Goal: Task Accomplishment & Management: Use online tool/utility

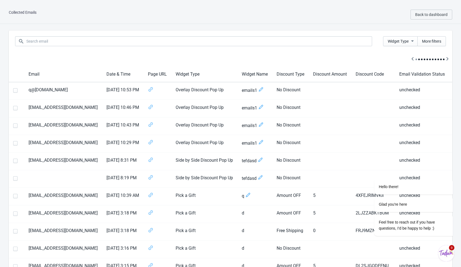
scroll to position [0, 27]
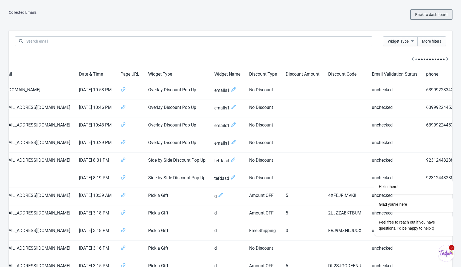
click at [427, 16] on span "Back to dashboard" at bounding box center [431, 14] width 32 height 4
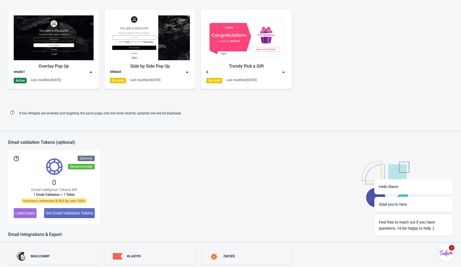
scroll to position [265, 0]
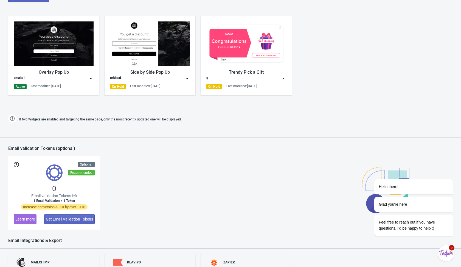
click at [99, 112] on div "Widgets Create new widget View all widgets Overlay Pop Up emails1 Active Last m…" at bounding box center [230, 50] width 461 height 148
click at [93, 79] on img at bounding box center [90, 78] width 5 height 5
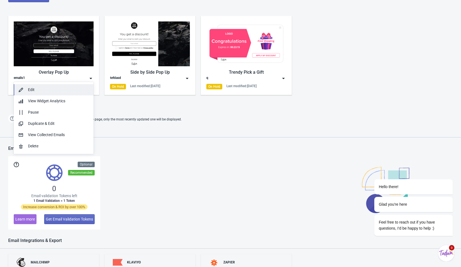
click at [72, 90] on div "Edit" at bounding box center [58, 90] width 61 height 6
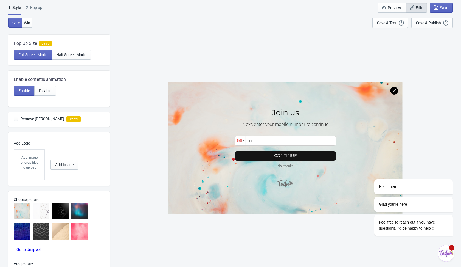
scroll to position [160, 0]
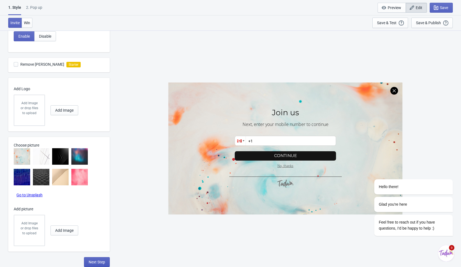
click at [99, 260] on span "Next Step" at bounding box center [97, 261] width 16 height 4
select select "homepageOnly"
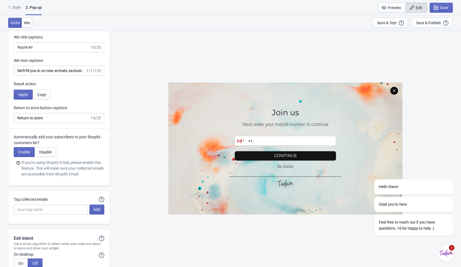
scroll to position [996, 0]
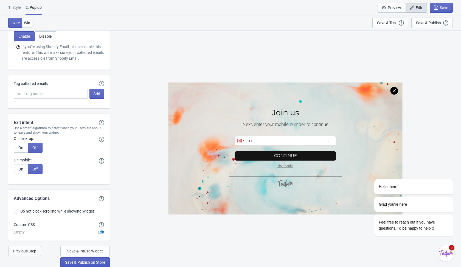
click at [92, 262] on span "Save & Publish on Store" at bounding box center [85, 262] width 40 height 4
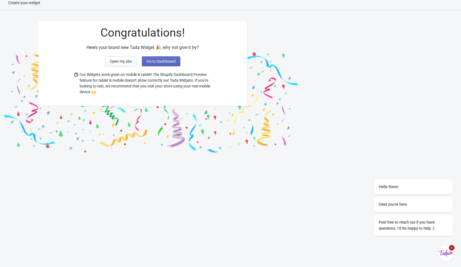
scroll to position [5, 0]
click at [157, 61] on span "Go to Dashboard" at bounding box center [161, 61] width 29 height 4
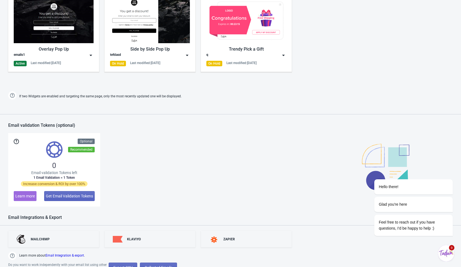
scroll to position [315, 0]
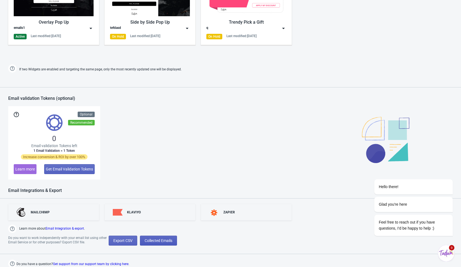
click at [161, 239] on span "Collected Emails" at bounding box center [159, 240] width 28 height 4
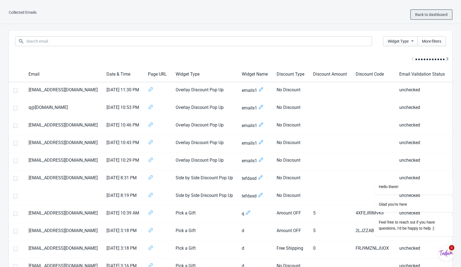
click at [421, 13] on span "Back to dashboard" at bounding box center [431, 14] width 32 height 4
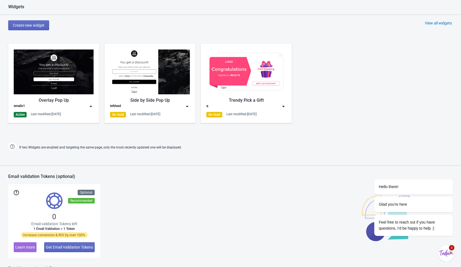
scroll to position [238, 0]
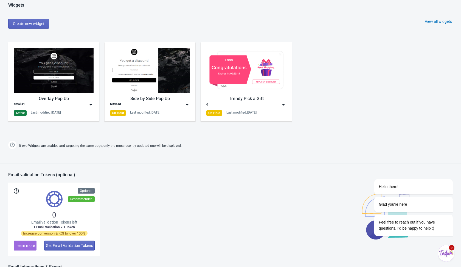
click at [92, 104] on img at bounding box center [90, 104] width 5 height 5
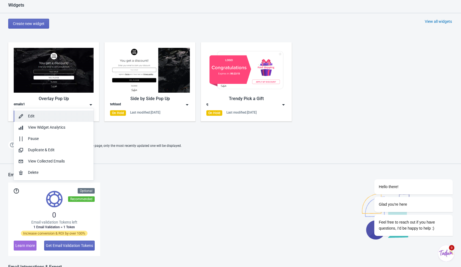
click at [80, 118] on div "Edit" at bounding box center [58, 116] width 61 height 6
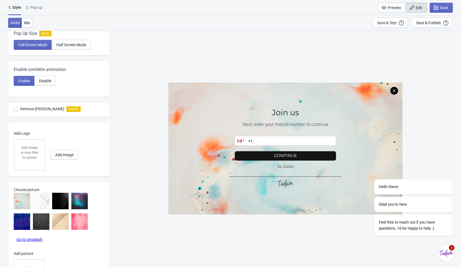
scroll to position [160, 0]
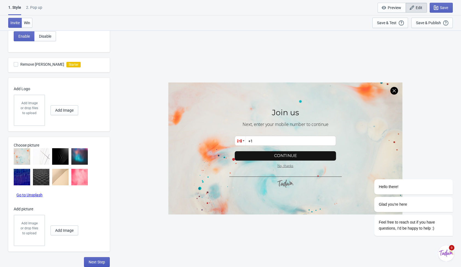
click at [99, 263] on span "Next Step" at bounding box center [97, 261] width 16 height 4
select select "homepageOnly"
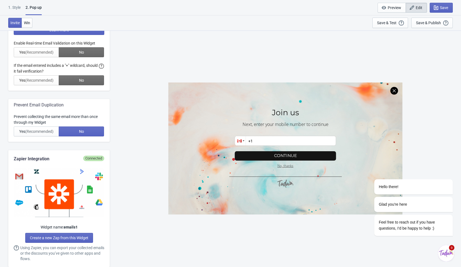
scroll to position [0, 0]
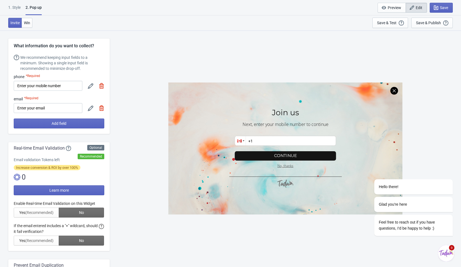
click at [102, 87] on img at bounding box center [101, 85] width 5 height 5
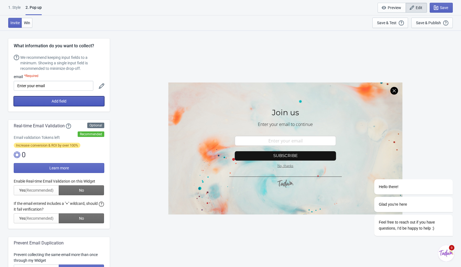
click at [97, 102] on button "Add field" at bounding box center [59, 101] width 91 height 10
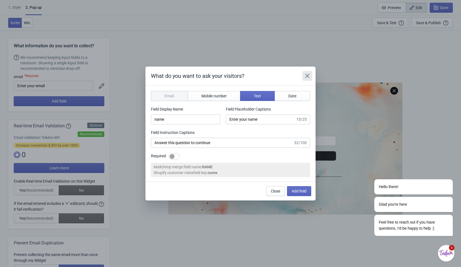
click at [312, 77] on button "Close" at bounding box center [308, 76] width 10 height 10
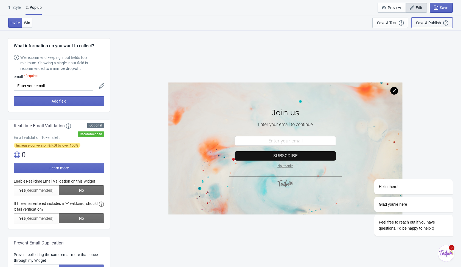
click at [438, 23] on div "Save & Publish" at bounding box center [428, 23] width 25 height 4
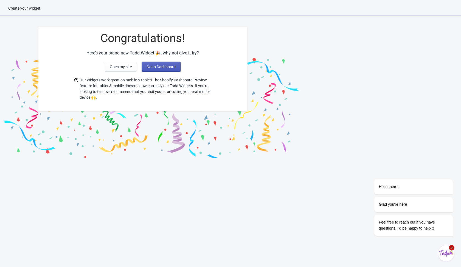
click at [166, 66] on span "Go to Dashboard" at bounding box center [161, 67] width 29 height 4
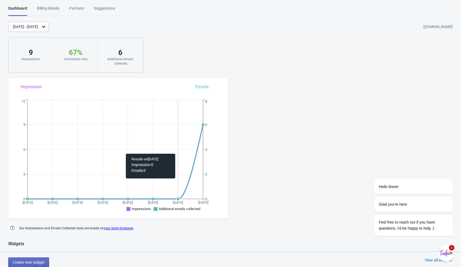
scroll to position [315, 0]
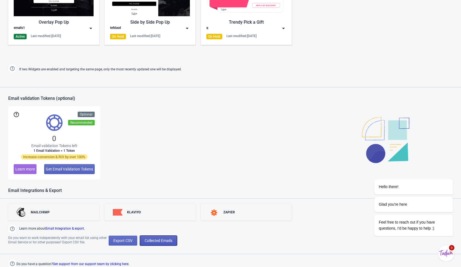
click at [161, 238] on span "Collected Emails" at bounding box center [159, 240] width 28 height 4
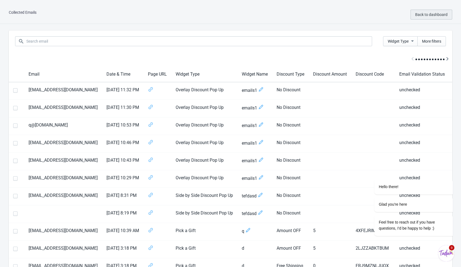
click at [419, 19] on button "Back to dashboard" at bounding box center [432, 15] width 42 height 10
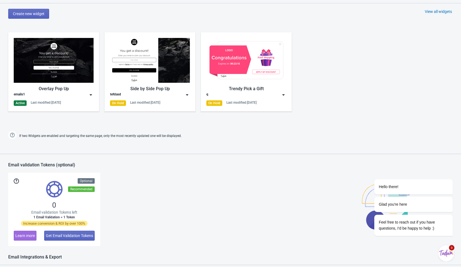
scroll to position [239, 0]
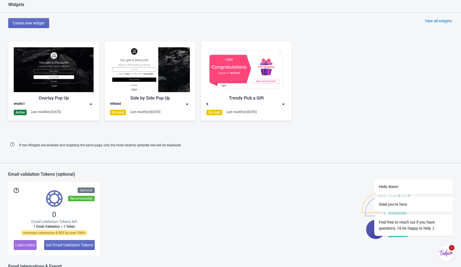
click at [91, 105] on img at bounding box center [90, 103] width 5 height 5
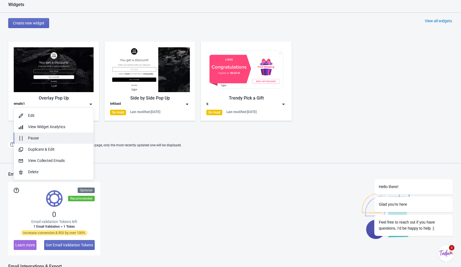
click at [74, 138] on div "Pause" at bounding box center [58, 138] width 61 height 6
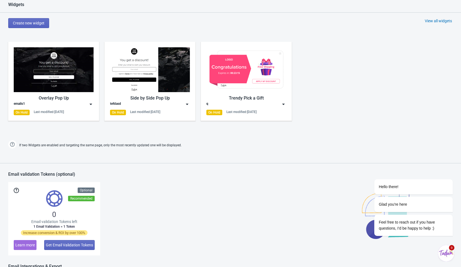
click at [178, 130] on div "Overlay Pop Up emails1 On Hold Last modified: 6.10.2025 Side by Side Pop Up tef…" at bounding box center [230, 85] width 461 height 99
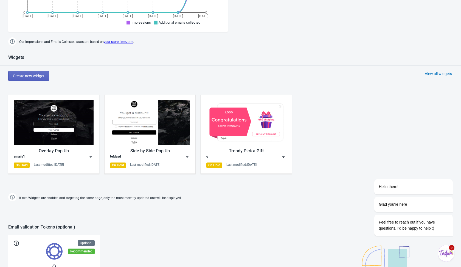
scroll to position [185, 0]
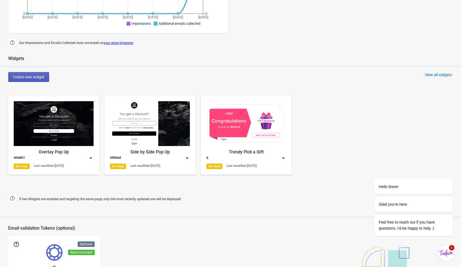
click at [44, 80] on button "Create new widget" at bounding box center [28, 77] width 41 height 10
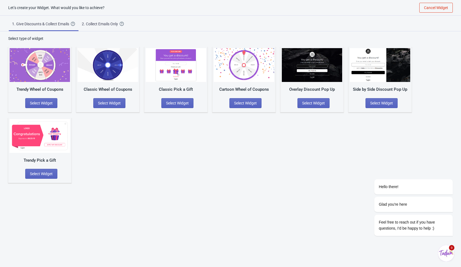
click at [107, 23] on div "2. Collect Emails Only" at bounding box center [101, 23] width 38 height 5
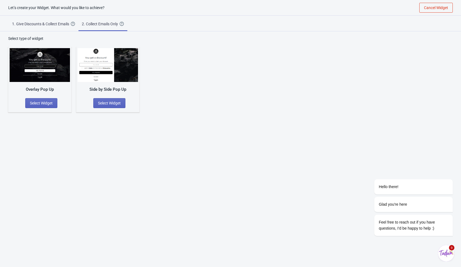
click at [93, 147] on div "Let’s create your Widget. What would you like to achieve? Cancel Widget 1. Give…" at bounding box center [230, 133] width 461 height 267
click at [107, 102] on span "Select Widget" at bounding box center [109, 103] width 23 height 4
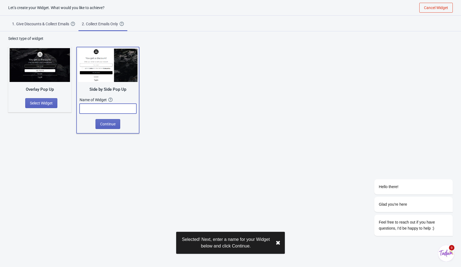
click at [107, 107] on input "text" at bounding box center [108, 109] width 57 height 10
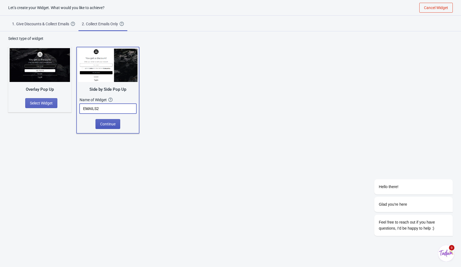
type input "EMAILS2"
click at [104, 122] on span "Continue" at bounding box center [107, 124] width 15 height 4
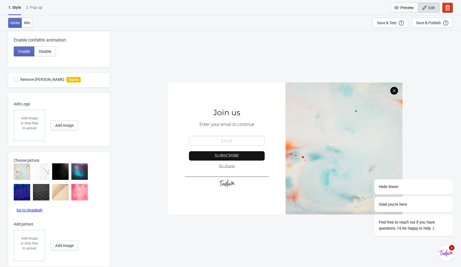
scroll to position [148, 0]
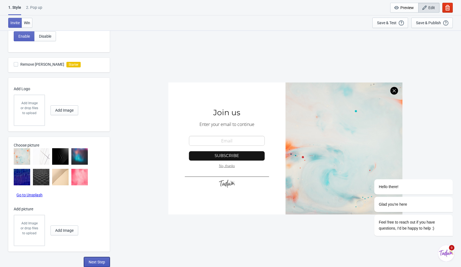
click at [96, 260] on span "Next Step" at bounding box center [97, 261] width 16 height 4
select select "once"
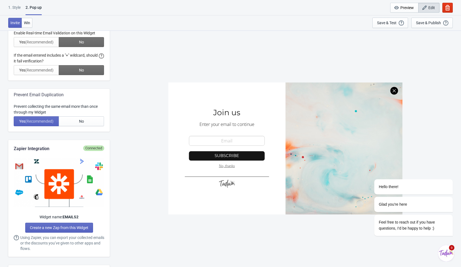
scroll to position [0, 0]
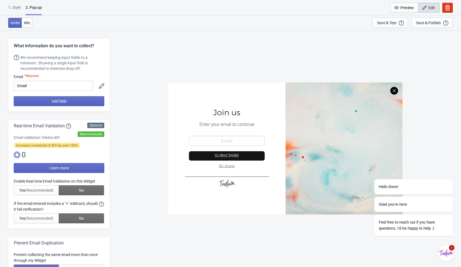
click at [84, 188] on div at bounding box center [59, 200] width 91 height 45
click at [85, 193] on div at bounding box center [59, 200] width 91 height 45
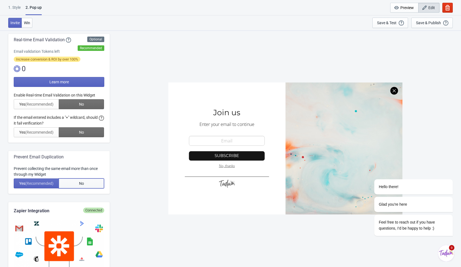
click at [89, 183] on button "No" at bounding box center [81, 183] width 45 height 10
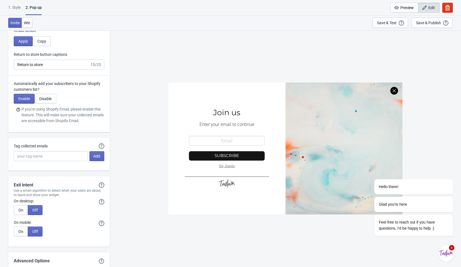
scroll to position [1000, 0]
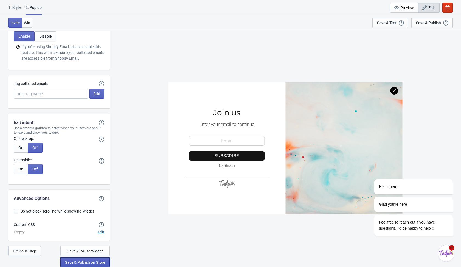
click at [87, 263] on span "Save & Publish on Store" at bounding box center [85, 262] width 40 height 4
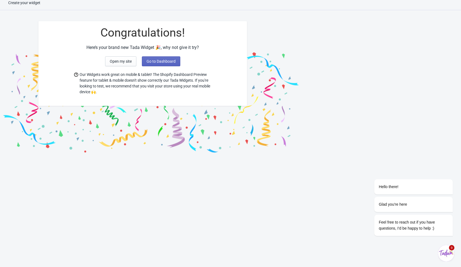
scroll to position [5, 0]
click at [166, 60] on span "Go to Dashboard" at bounding box center [161, 61] width 29 height 4
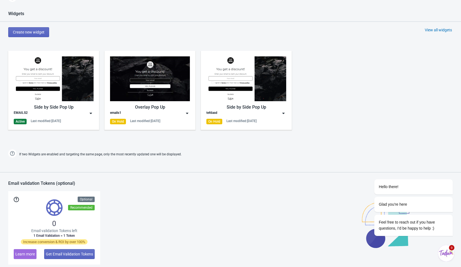
scroll to position [315, 0]
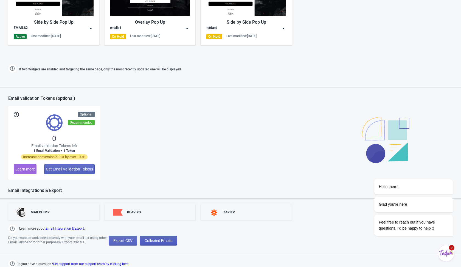
click at [172, 240] on span "Collected Emails" at bounding box center [159, 240] width 28 height 4
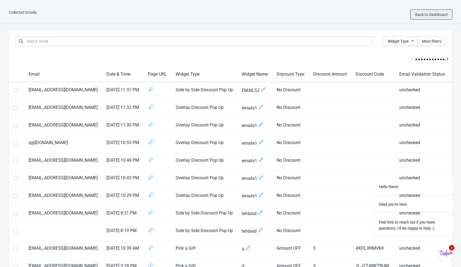
click at [422, 13] on span "Back to dashboard" at bounding box center [431, 14] width 32 height 4
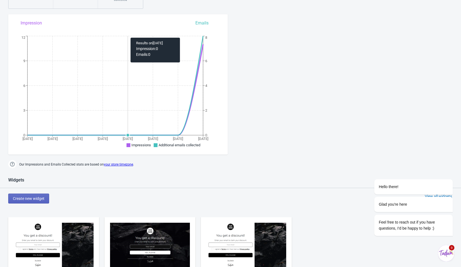
scroll to position [116, 0]
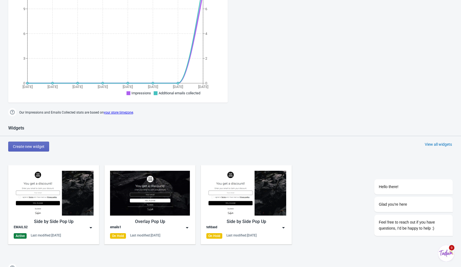
click at [91, 225] on img at bounding box center [90, 227] width 5 height 5
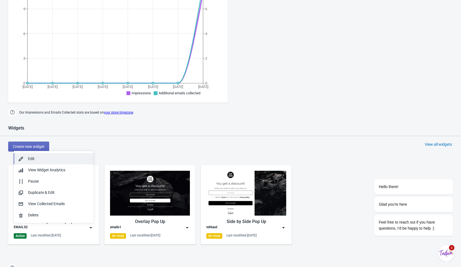
click at [66, 160] on div "Edit" at bounding box center [58, 159] width 61 height 6
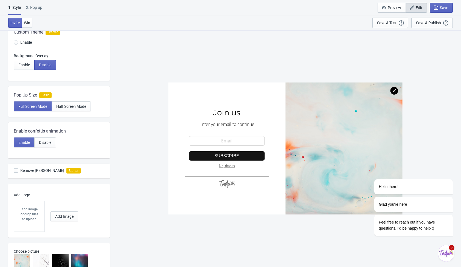
scroll to position [148, 0]
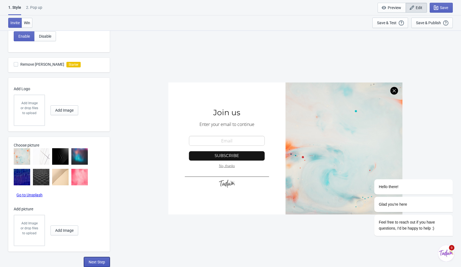
click at [101, 261] on span "Next Step" at bounding box center [97, 261] width 16 height 4
select select "once"
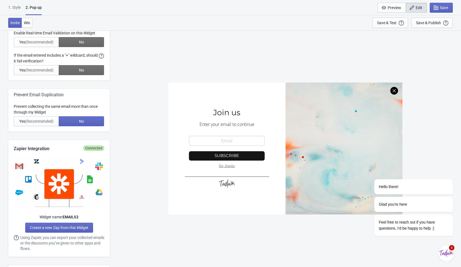
scroll to position [0, 0]
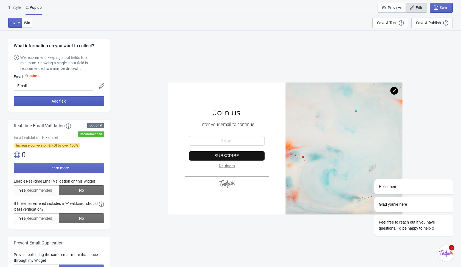
click at [86, 100] on button "Add field" at bounding box center [59, 101] width 91 height 10
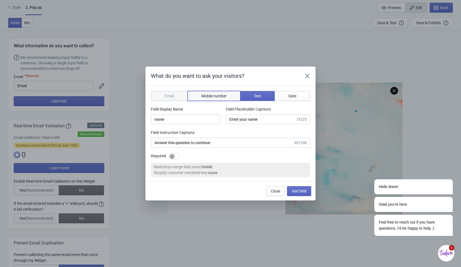
click at [214, 92] on button "Mobile number" at bounding box center [214, 96] width 53 height 10
type input "phone"
type input "Enter your mobile number"
type input "Next, enter your mobile number to continue"
select select "ca"
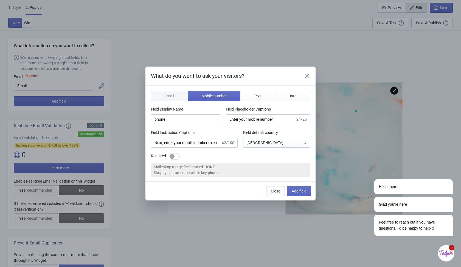
click at [177, 158] on div at bounding box center [174, 156] width 11 height 7
checkbox input "true"
click at [298, 188] on button "Add field" at bounding box center [299, 191] width 24 height 10
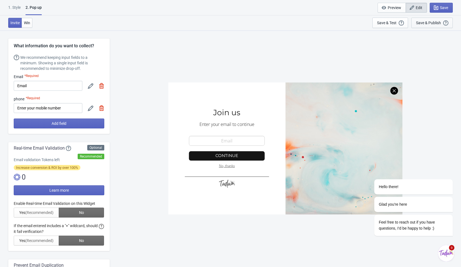
click at [425, 21] on div "Save & Publish" at bounding box center [428, 23] width 25 height 4
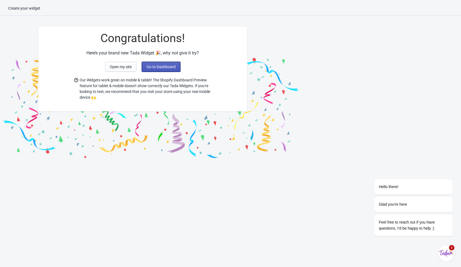
click at [173, 66] on span "Go to Dashboard" at bounding box center [161, 67] width 29 height 4
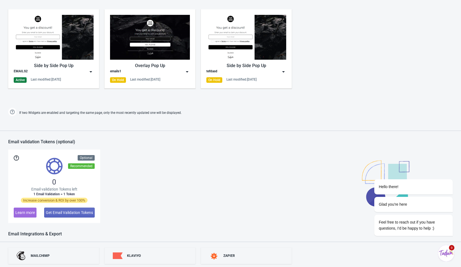
scroll to position [315, 0]
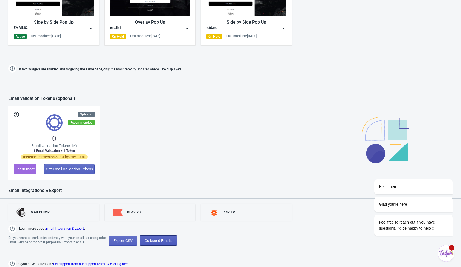
click at [161, 242] on button "Collected Emails" at bounding box center [158, 240] width 37 height 10
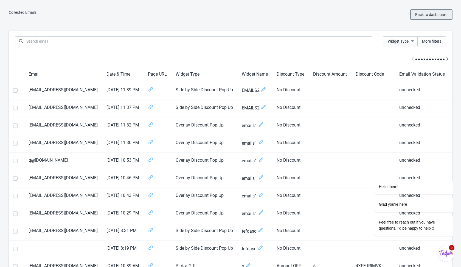
click at [423, 15] on span "Back to dashboard" at bounding box center [431, 14] width 32 height 4
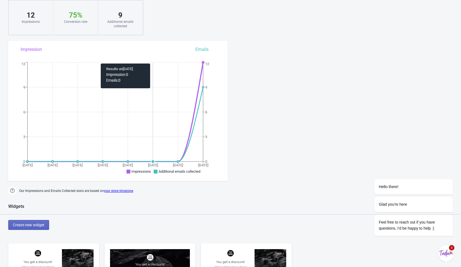
scroll to position [129, 0]
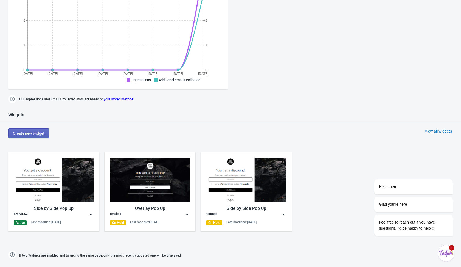
click at [93, 213] on img at bounding box center [90, 213] width 5 height 5
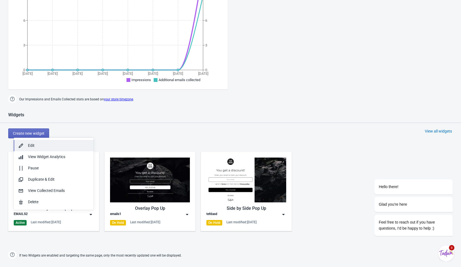
click at [80, 150] on button "Edit" at bounding box center [54, 145] width 80 height 11
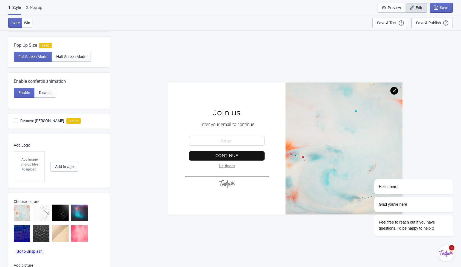
scroll to position [148, 0]
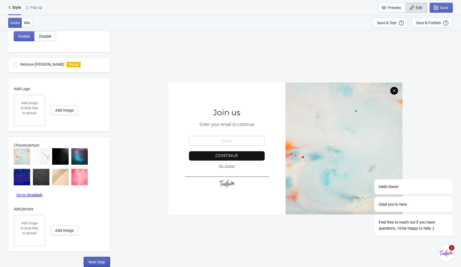
click at [92, 259] on button "Next Step" at bounding box center [97, 262] width 26 height 10
select select "once"
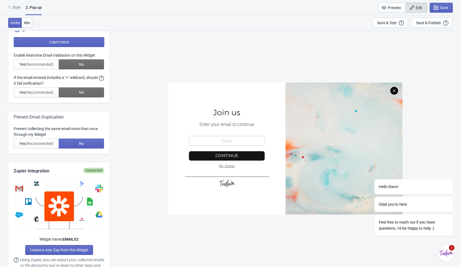
scroll to position [0, 0]
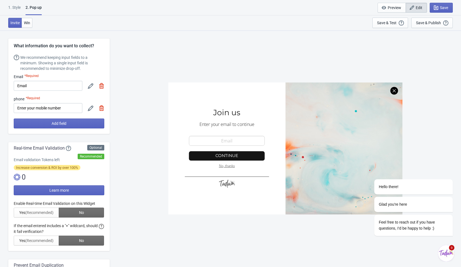
click at [101, 86] on img at bounding box center [101, 85] width 5 height 5
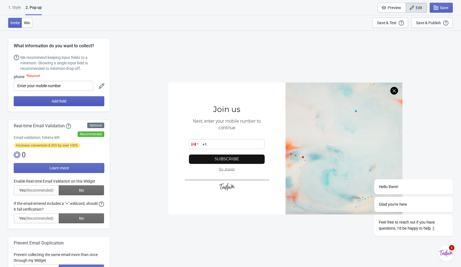
click at [94, 102] on button "Add field" at bounding box center [59, 101] width 91 height 10
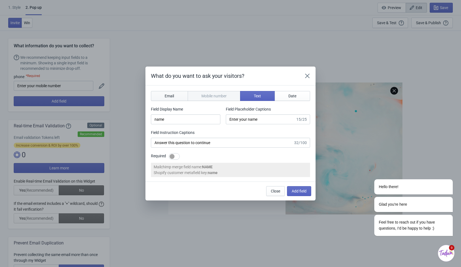
click at [172, 96] on span "Email" at bounding box center [169, 96] width 9 height 4
type input "email"
type input "Enter your email"
type input "Enter your email to continue"
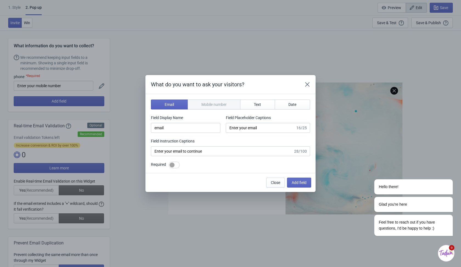
click at [175, 163] on div at bounding box center [174, 164] width 11 height 7
checkbox input "true"
click at [310, 184] on button "Add field" at bounding box center [299, 182] width 24 height 10
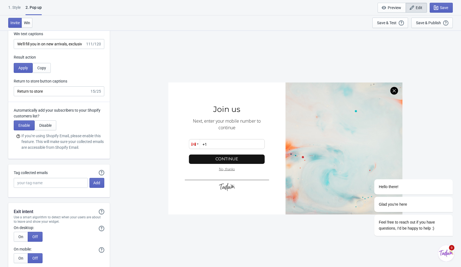
scroll to position [949, 0]
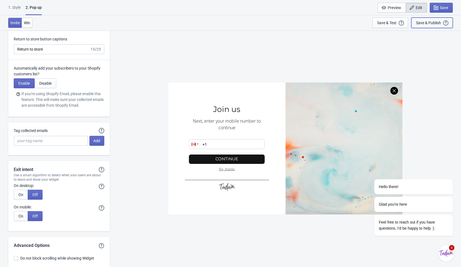
click at [423, 21] on div "Save & Publish" at bounding box center [428, 23] width 25 height 4
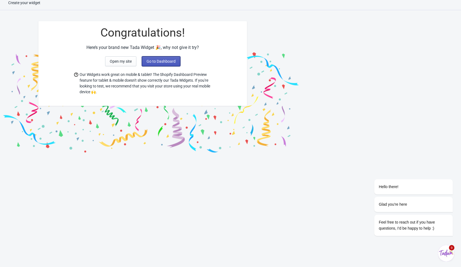
click at [168, 60] on span "Go to Dashboard" at bounding box center [161, 61] width 29 height 4
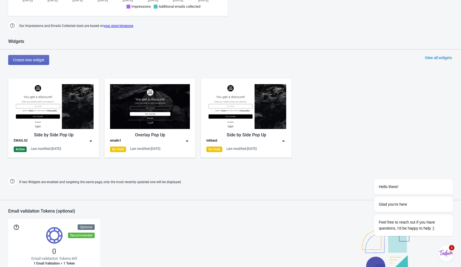
scroll to position [315, 0]
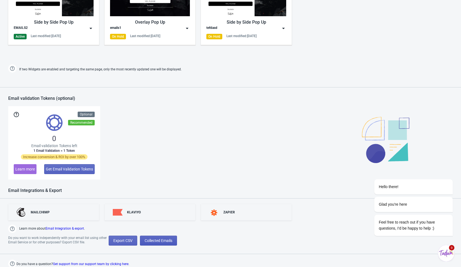
click at [160, 239] on span "Collected Emails" at bounding box center [159, 240] width 28 height 4
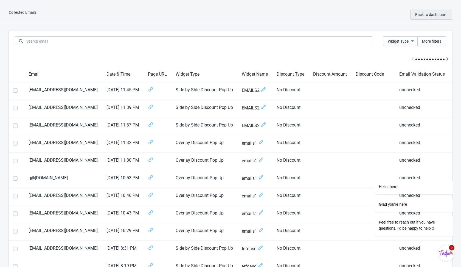
click at [418, 10] on button "Back to dashboard" at bounding box center [432, 15] width 42 height 10
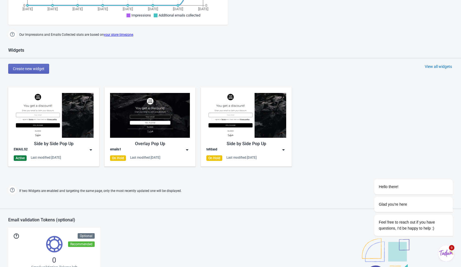
scroll to position [191, 0]
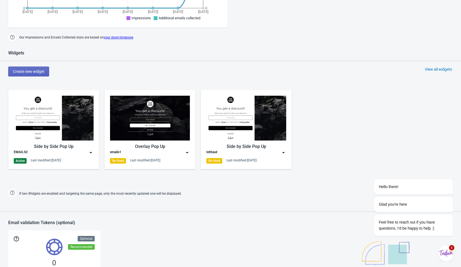
click at [90, 152] on img at bounding box center [90, 152] width 5 height 5
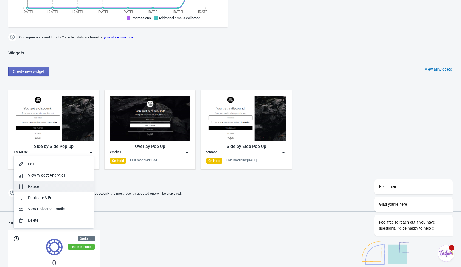
click at [72, 183] on div "Pause" at bounding box center [58, 186] width 61 height 6
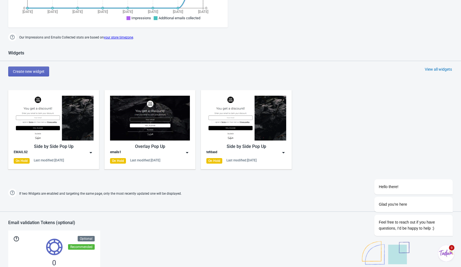
click at [120, 67] on div "Create new widget View all widgets" at bounding box center [234, 71] width 453 height 10
click at [39, 71] on span "Create new widget" at bounding box center [29, 71] width 32 height 4
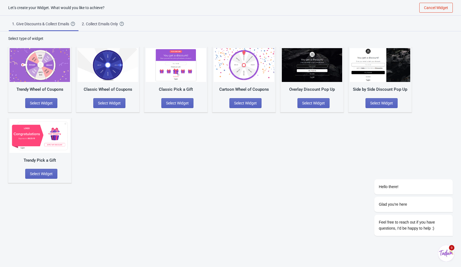
click at [98, 134] on div "Trendy Wheel of Coupons Select Widget Classic Wheel of Coupons Select Widget Cl…" at bounding box center [230, 111] width 445 height 141
click at [383, 103] on span "Select Widget" at bounding box center [381, 103] width 23 height 4
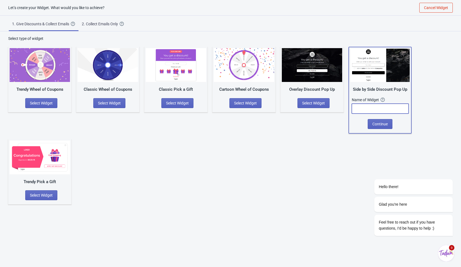
click at [365, 110] on input "text" at bounding box center [380, 109] width 57 height 10
type input "Z"
type input "22"
click at [373, 125] on span "Continue" at bounding box center [380, 124] width 15 height 4
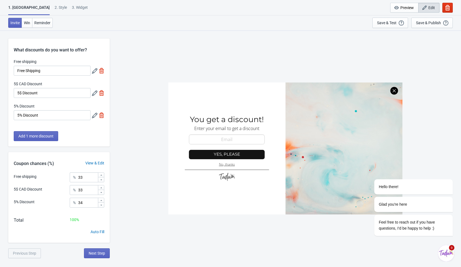
scroll to position [30, 0]
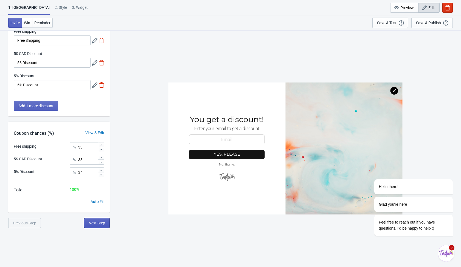
click at [100, 226] on button "Next Step" at bounding box center [97, 223] width 26 height 10
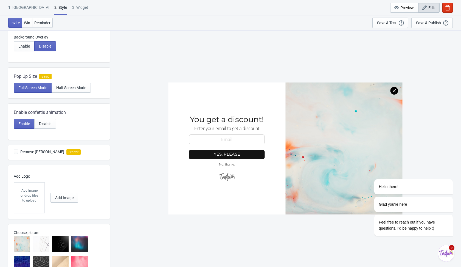
scroll to position [148, 0]
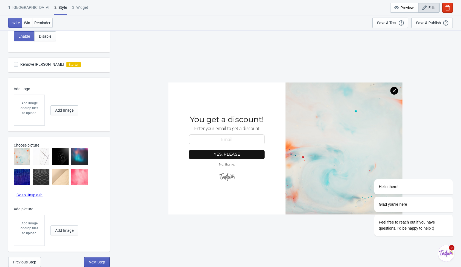
click at [101, 261] on span "Next Step" at bounding box center [97, 261] width 16 height 4
select select "once"
select select "1"
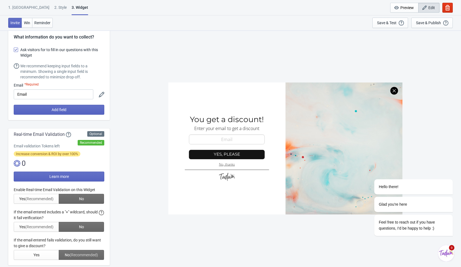
scroll to position [0, 0]
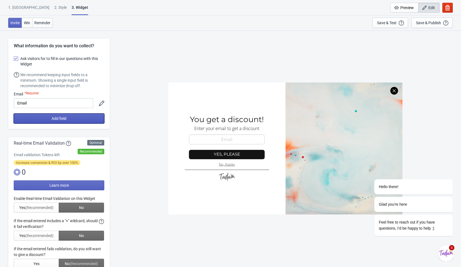
click at [89, 117] on button "Add field" at bounding box center [59, 118] width 91 height 10
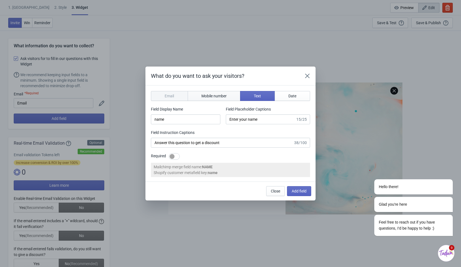
click at [223, 100] on button "Mobile number" at bounding box center [214, 96] width 53 height 10
type input "phone"
type input "Enter your mobile number"
type input "Next, enter your mobile number to get a discount"
select select "ca"
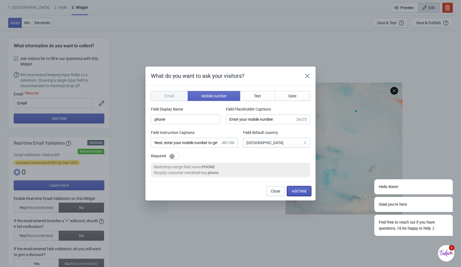
click at [295, 191] on span "Add field" at bounding box center [299, 191] width 15 height 4
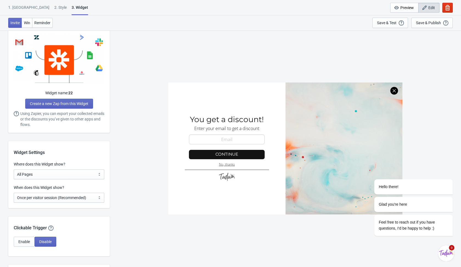
scroll to position [329, 0]
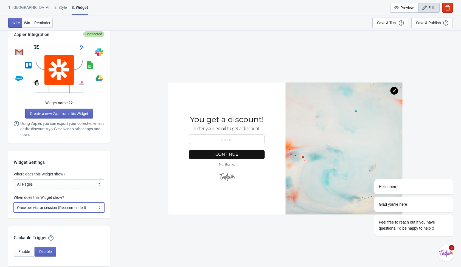
click at [96, 207] on select "Every new visit of page Once every period of time Once per visitor session (Rec…" at bounding box center [59, 207] width 91 height 10
select select "every"
click at [14, 202] on select "Every new visit of page Once every period of time Once per visitor session (Rec…" at bounding box center [59, 207] width 91 height 10
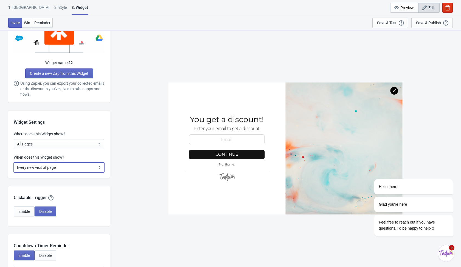
scroll to position [371, 0]
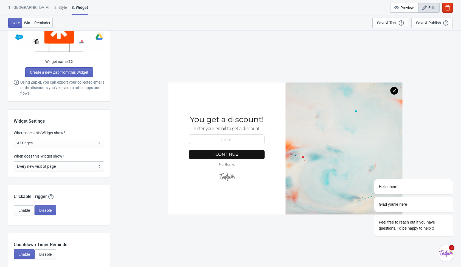
click at [127, 183] on div "SASDERWERT3H You get a discount! Enter your email to get a discount email-input…" at bounding box center [286, 148] width 346 height 236
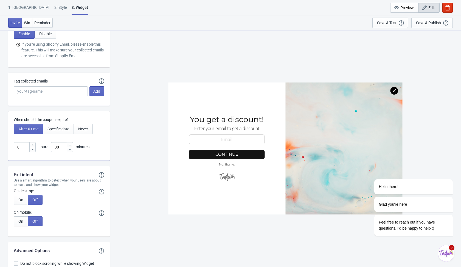
scroll to position [1307, 0]
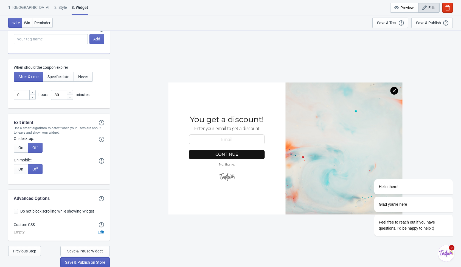
click at [94, 264] on button "Save & Publish on Store" at bounding box center [84, 262] width 49 height 10
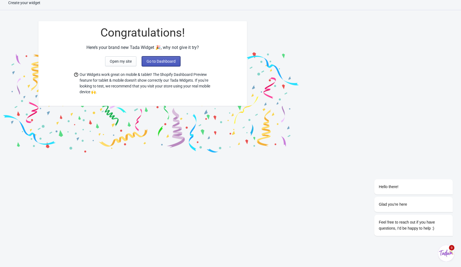
click at [168, 60] on span "Go to Dashboard" at bounding box center [161, 61] width 29 height 4
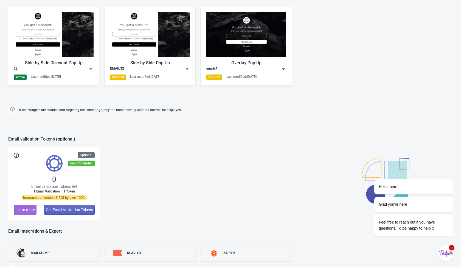
scroll to position [315, 0]
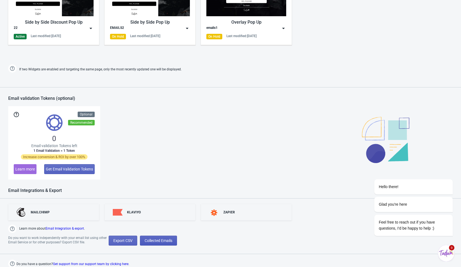
click at [166, 236] on button "Collected Emails" at bounding box center [158, 240] width 37 height 10
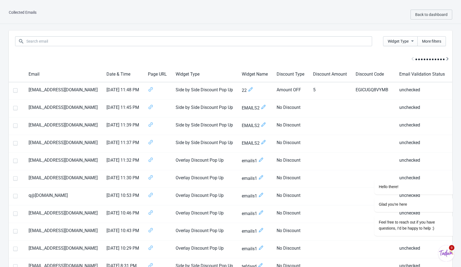
click at [355, 14] on div "Collected Emails Back to dashboard" at bounding box center [230, 14] width 461 height 18
click at [420, 13] on span "Back to dashboard" at bounding box center [431, 14] width 32 height 4
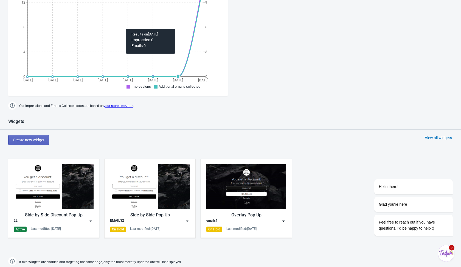
scroll to position [138, 0]
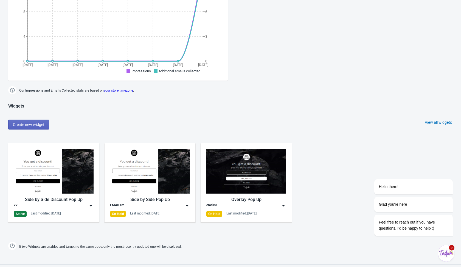
click at [115, 117] on div "Widgets Create new widget View all widgets Side by Side Discount Pop Up 22 Acti…" at bounding box center [230, 177] width 461 height 148
click at [91, 205] on img at bounding box center [90, 205] width 5 height 5
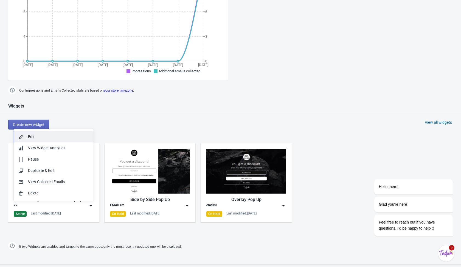
click at [75, 135] on div "Edit" at bounding box center [58, 137] width 61 height 6
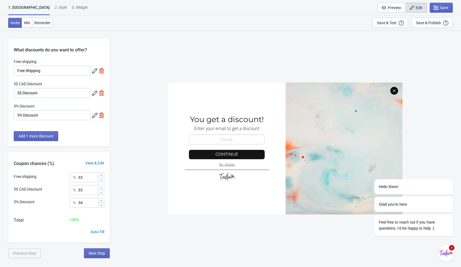
scroll to position [30, 0]
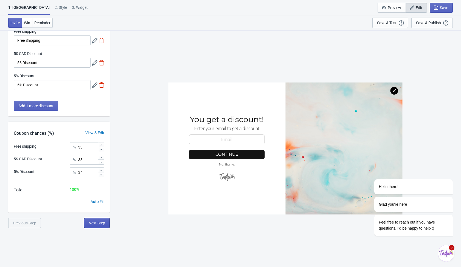
click at [97, 223] on span "Next Step" at bounding box center [97, 222] width 16 height 4
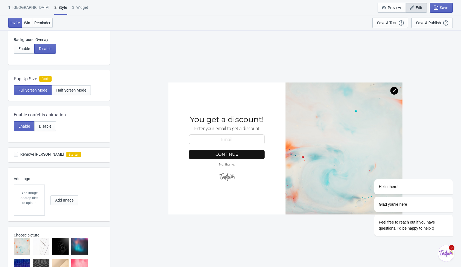
scroll to position [148, 0]
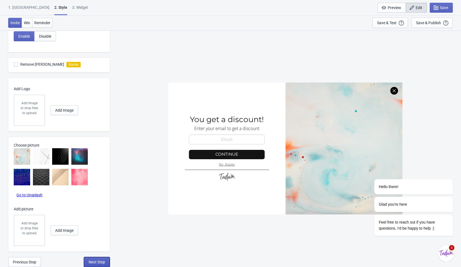
click at [94, 259] on span "Next Step" at bounding box center [97, 261] width 16 height 4
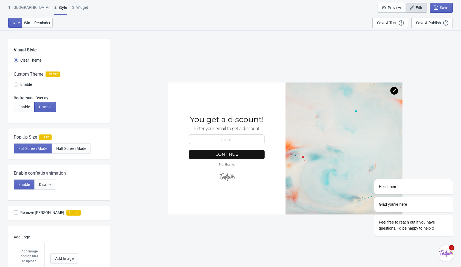
select select "1"
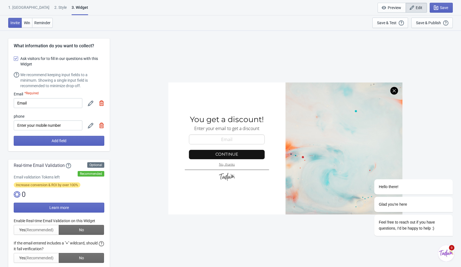
click at [101, 106] on div at bounding box center [96, 103] width 16 height 10
click at [101, 102] on img at bounding box center [101, 102] width 5 height 5
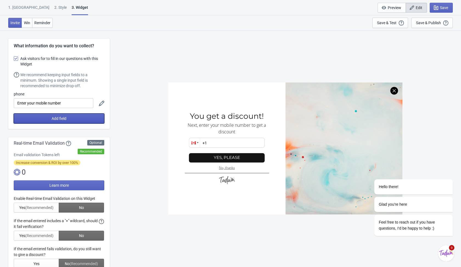
click at [91, 119] on button "Add field" at bounding box center [59, 118] width 91 height 10
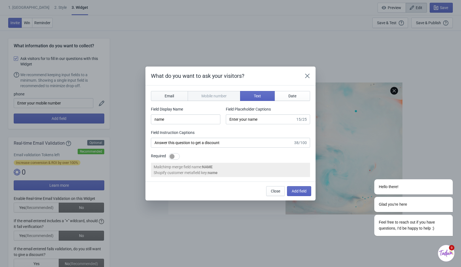
click at [175, 99] on button "Email" at bounding box center [169, 96] width 37 height 10
type input "email"
type input "Enter your email"
type input "Enter your email to get a discount"
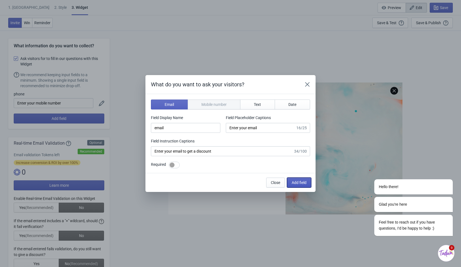
click at [295, 179] on button "Add field" at bounding box center [299, 182] width 24 height 10
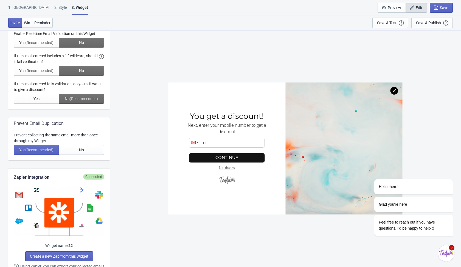
scroll to position [186, 0]
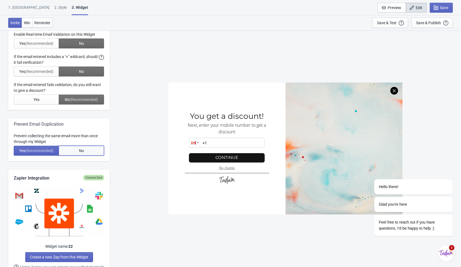
click at [88, 155] on button "No" at bounding box center [81, 151] width 45 height 10
click at [365, 63] on div "SASDERWERT3H You get a discount! Next, enter your mobile number to get a discou…" at bounding box center [286, 148] width 346 height 236
click at [425, 23] on div "Save & Publish" at bounding box center [428, 23] width 25 height 4
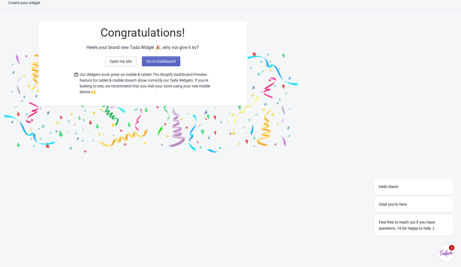
scroll to position [5, 0]
click at [172, 61] on span "Go to Dashboard" at bounding box center [161, 61] width 29 height 4
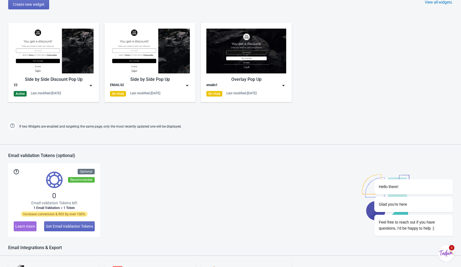
scroll to position [315, 0]
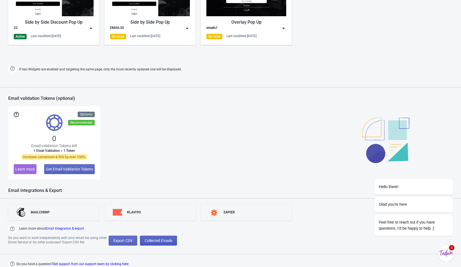
click at [172, 240] on span "Collected Emails" at bounding box center [159, 240] width 28 height 4
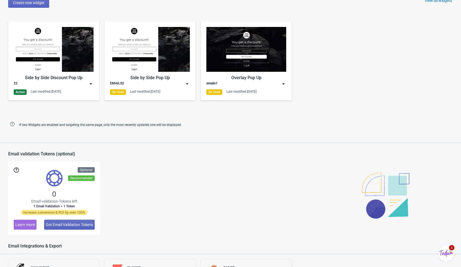
scroll to position [315, 0]
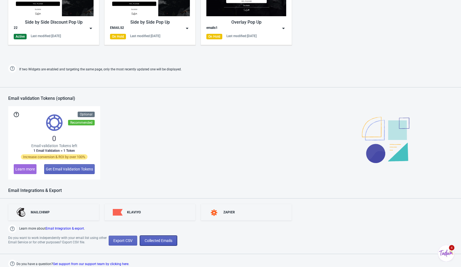
click at [166, 238] on span "Collected Emails" at bounding box center [159, 240] width 28 height 4
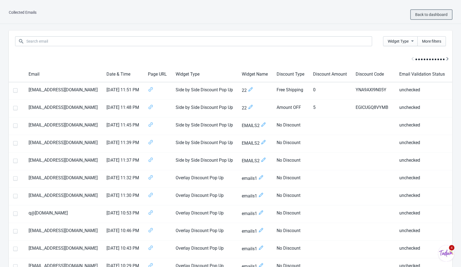
click at [426, 15] on span "Back to dashboard" at bounding box center [431, 14] width 32 height 4
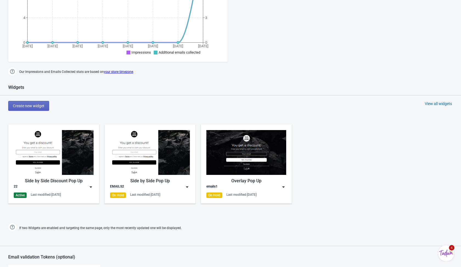
scroll to position [167, 0]
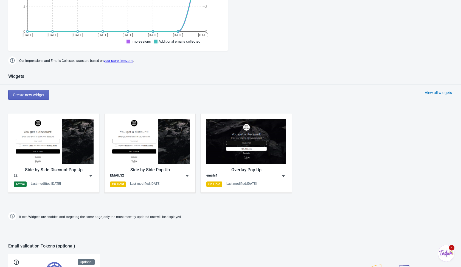
click at [91, 174] on img at bounding box center [90, 175] width 5 height 5
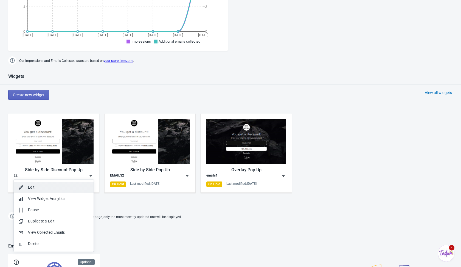
click at [75, 186] on div "Edit" at bounding box center [58, 187] width 61 height 6
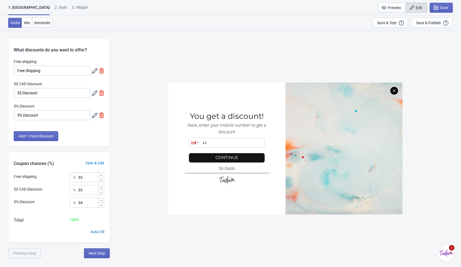
click at [149, 217] on div "SASDERWERT3H You get a discount! Next, enter your mobile number to get a discou…" at bounding box center [286, 148] width 346 height 236
click at [104, 253] on span "Next Step" at bounding box center [97, 253] width 16 height 4
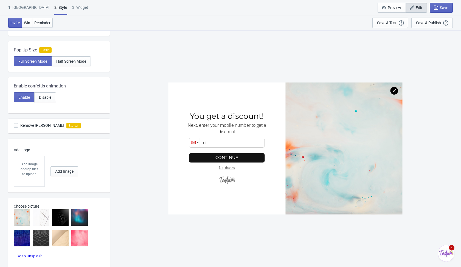
scroll to position [148, 0]
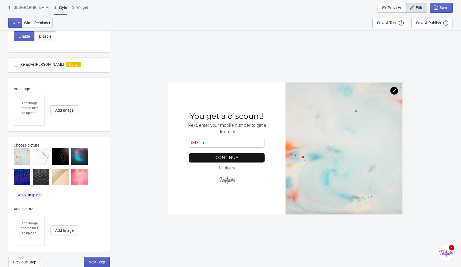
click at [102, 259] on span "Next Step" at bounding box center [97, 261] width 16 height 4
select select "1"
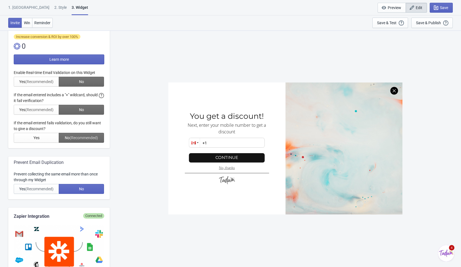
scroll to position [0, 0]
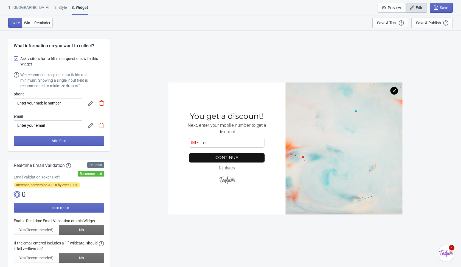
click at [102, 102] on img at bounding box center [101, 102] width 5 height 5
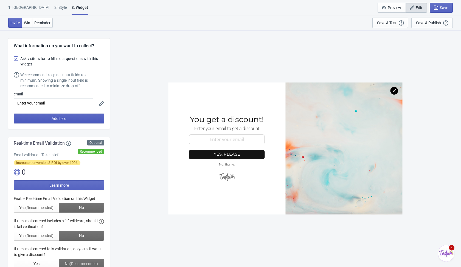
click at [94, 117] on button "Add field" at bounding box center [59, 118] width 91 height 10
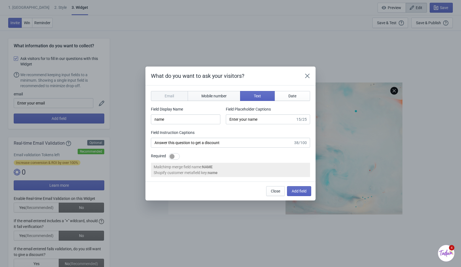
click at [215, 97] on span "Mobile number" at bounding box center [214, 96] width 25 height 4
type input "phone"
type input "Enter your mobile number"
type input "Next, enter your mobile number to get a discount"
select select "ca"
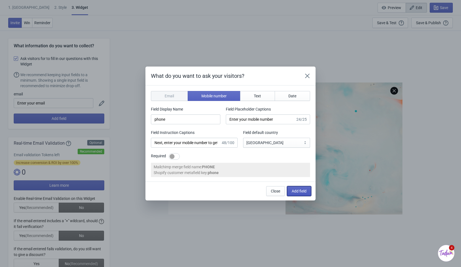
click at [293, 189] on span "Add field" at bounding box center [299, 191] width 15 height 4
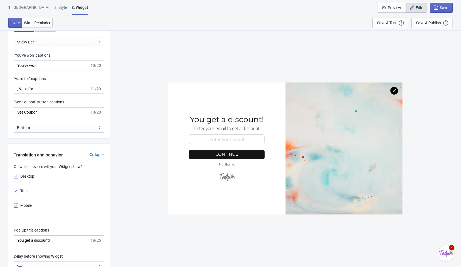
scroll to position [608, 0]
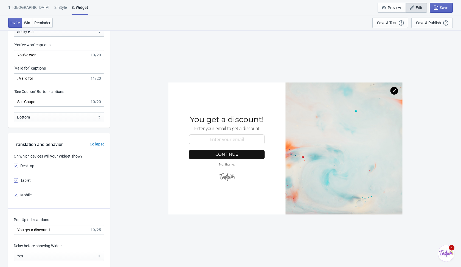
click at [421, 53] on div "SASDERWERT3H You get a discount! Enter your email to get a discount email-input…" at bounding box center [286, 148] width 346 height 236
click at [428, 22] on div "Save & Publish" at bounding box center [428, 23] width 25 height 4
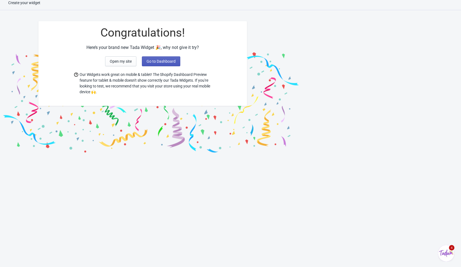
click at [169, 59] on span "Go to Dashboard" at bounding box center [161, 61] width 29 height 4
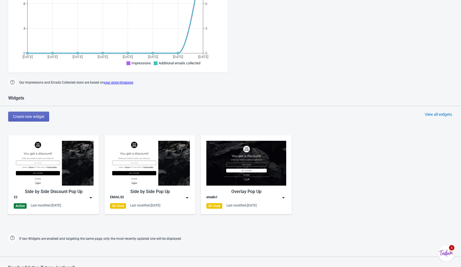
scroll to position [315, 0]
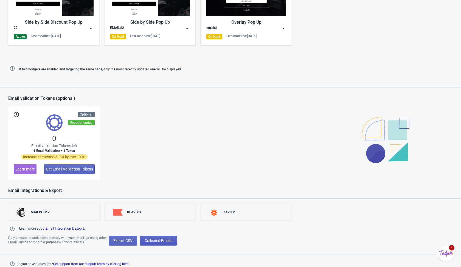
click at [157, 240] on span "Collected Emails" at bounding box center [159, 240] width 28 height 4
